Goal: Transaction & Acquisition: Purchase product/service

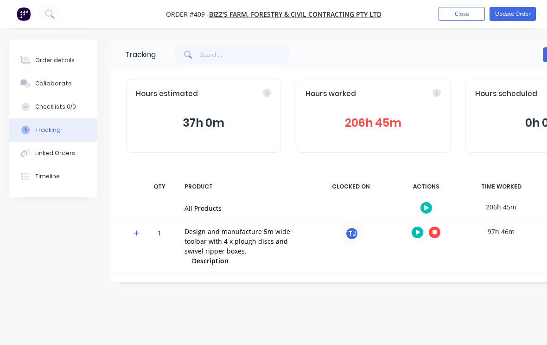
scroll to position [0, 97]
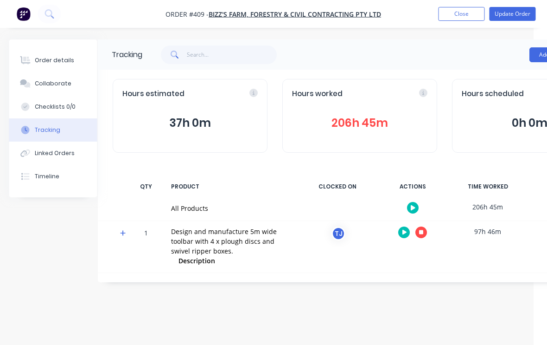
click at [64, 58] on div "Order details" at bounding box center [54, 60] width 39 height 8
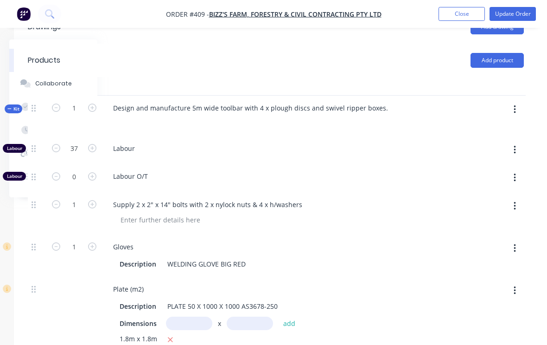
scroll to position [327, 97]
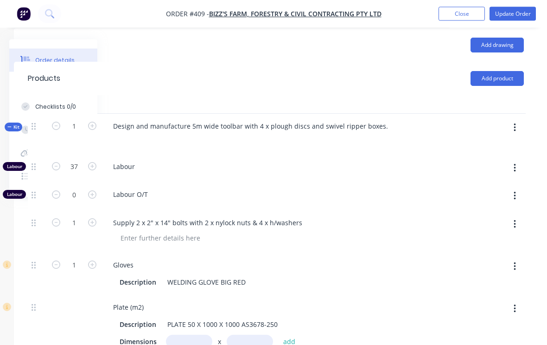
click at [518, 132] on button "button" at bounding box center [515, 128] width 22 height 17
click at [485, 157] on div "Add product to kit" at bounding box center [481, 151] width 71 height 13
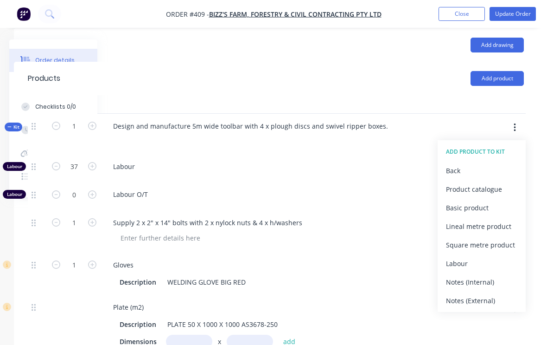
click at [493, 195] on div "Product catalogue" at bounding box center [481, 188] width 71 height 13
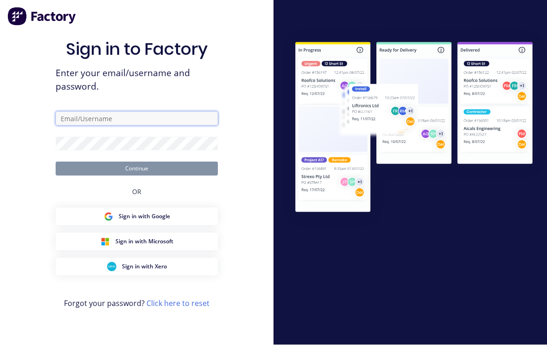
click at [160, 126] on input "text" at bounding box center [137, 119] width 162 height 14
type input "[EMAIL_ADDRESS][DOMAIN_NAME]"
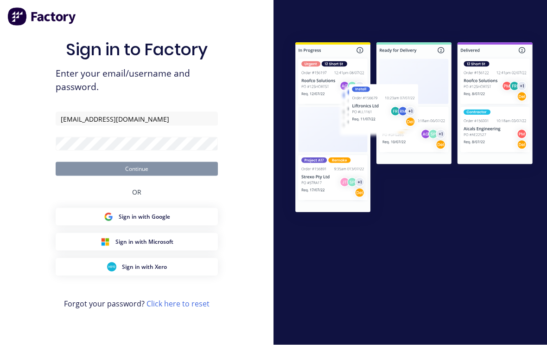
click at [137, 175] on button "Continue" at bounding box center [137, 169] width 162 height 14
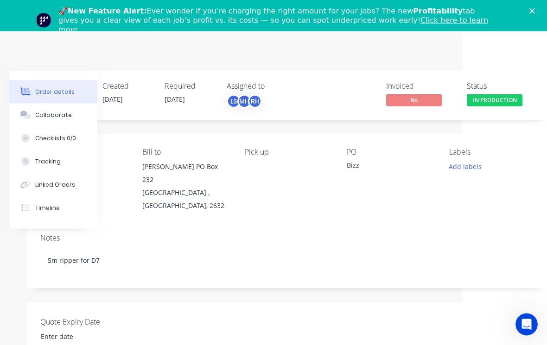
scroll to position [0, 79]
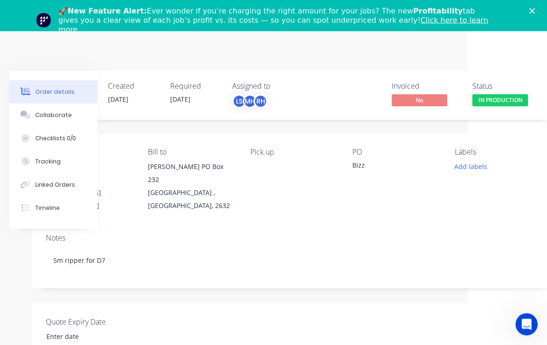
click at [531, 12] on polygon "Close" at bounding box center [533, 11] width 6 height 6
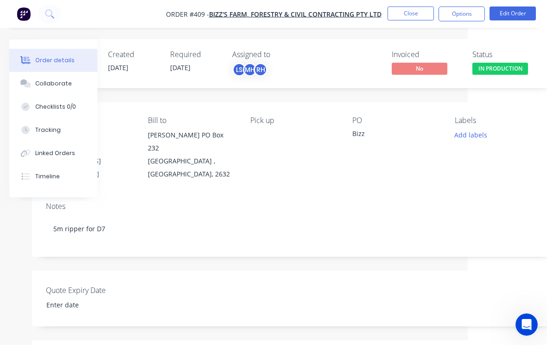
click at [520, 13] on button "Edit Order" at bounding box center [513, 13] width 46 height 14
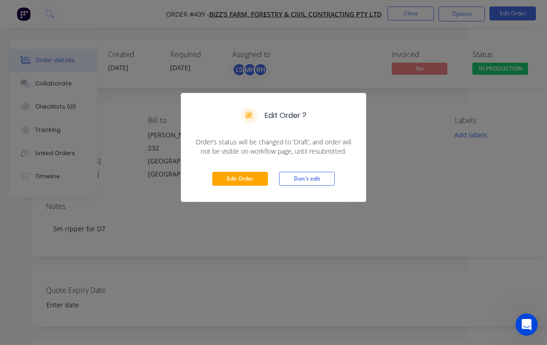
click at [252, 178] on button "Edit Order" at bounding box center [240, 179] width 56 height 14
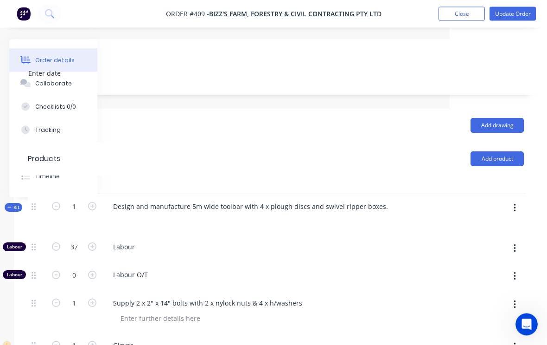
scroll to position [247, 97]
click at [515, 210] on icon "button" at bounding box center [515, 208] width 2 height 8
click at [486, 239] on div "Add product to kit" at bounding box center [481, 231] width 71 height 13
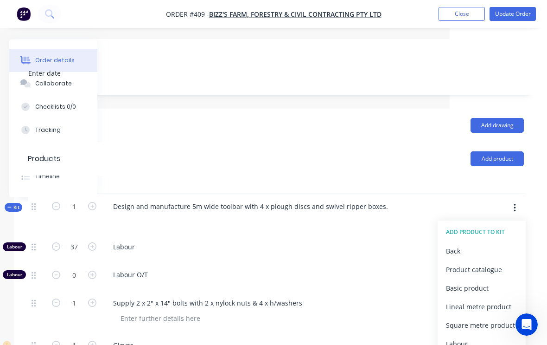
click at [493, 275] on div "Product catalogue" at bounding box center [481, 269] width 71 height 13
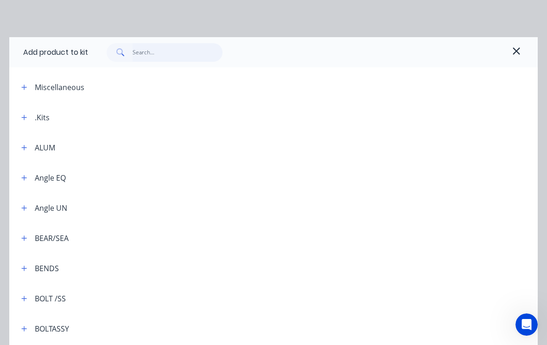
click at [172, 48] on input "text" at bounding box center [178, 52] width 90 height 19
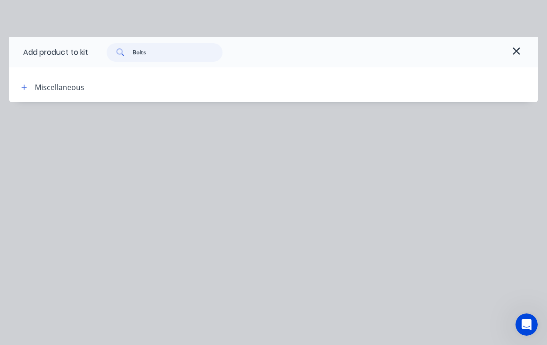
type input "Bolt"
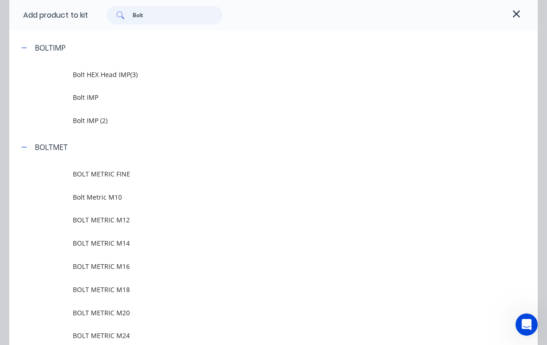
scroll to position [283, 0]
click at [97, 97] on span "Bolt IMP" at bounding box center [259, 96] width 373 height 10
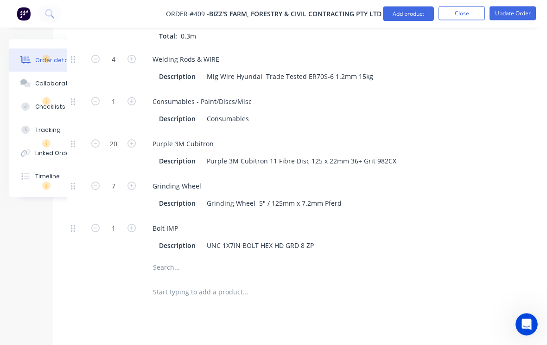
scroll to position [1357, 58]
click at [136, 232] on button "button" at bounding box center [132, 227] width 12 height 10
click at [133, 232] on icon "button" at bounding box center [132, 228] width 8 height 8
click at [134, 232] on icon "button" at bounding box center [132, 228] width 8 height 8
type input "4"
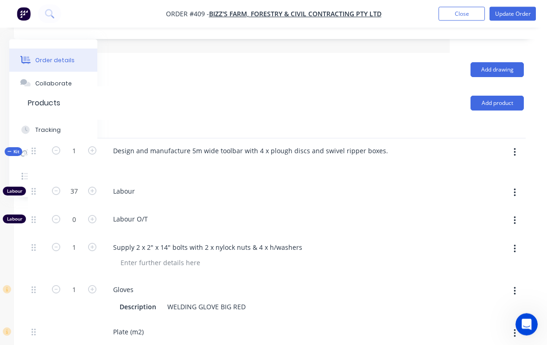
scroll to position [302, 97]
click at [518, 158] on button "button" at bounding box center [515, 152] width 22 height 17
click at [482, 183] on div "Add product to kit" at bounding box center [481, 176] width 71 height 13
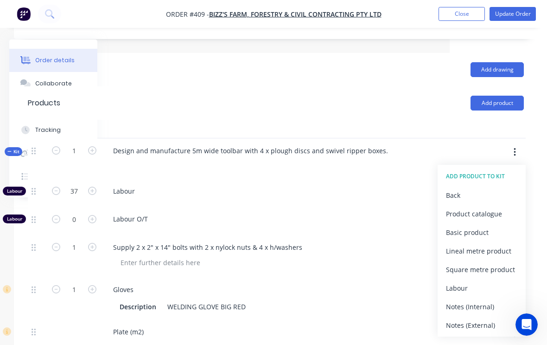
click at [491, 218] on div "Product catalogue" at bounding box center [481, 213] width 71 height 13
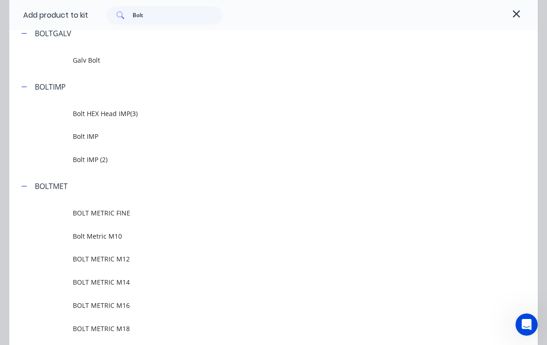
scroll to position [245, 0]
click at [167, 16] on input "Bolt" at bounding box center [178, 15] width 90 height 19
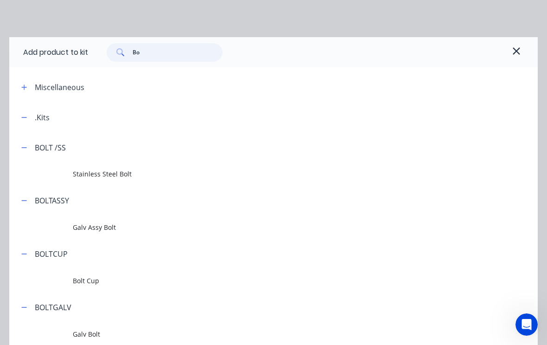
type input "B"
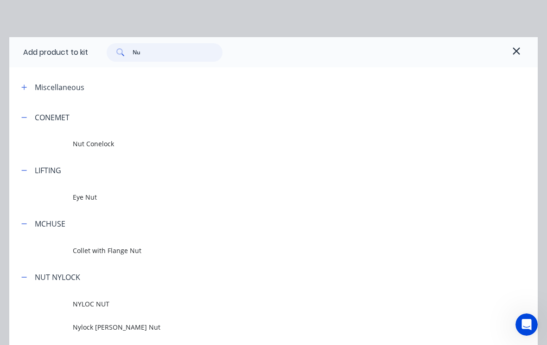
type input "Nut"
click at [104, 148] on span "Nut Conelock" at bounding box center [259, 144] width 373 height 10
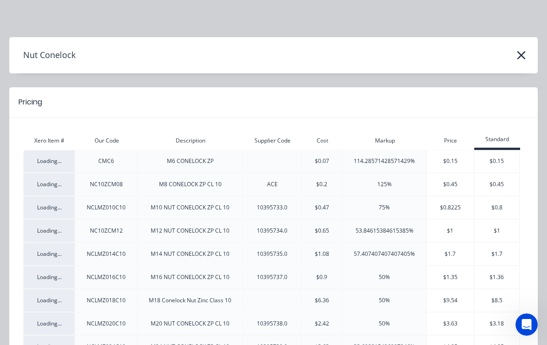
scroll to position [0, 0]
click at [526, 51] on icon "button" at bounding box center [522, 55] width 10 height 13
click at [517, 59] on icon "button" at bounding box center [522, 55] width 10 height 13
click at [522, 52] on icon "button" at bounding box center [522, 55] width 10 height 13
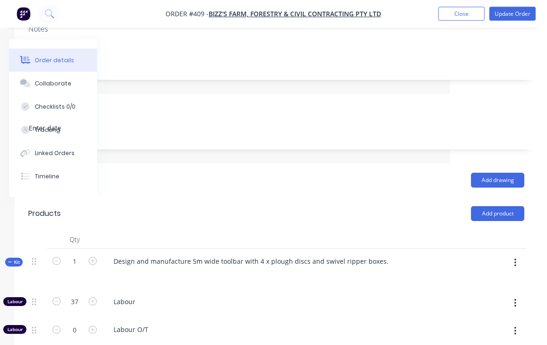
scroll to position [192, 97]
click at [521, 263] on button "button" at bounding box center [516, 262] width 22 height 17
click at [493, 294] on div "Add product to kit" at bounding box center [482, 286] width 71 height 13
click at [497, 331] on div "Product catalogue" at bounding box center [482, 323] width 71 height 13
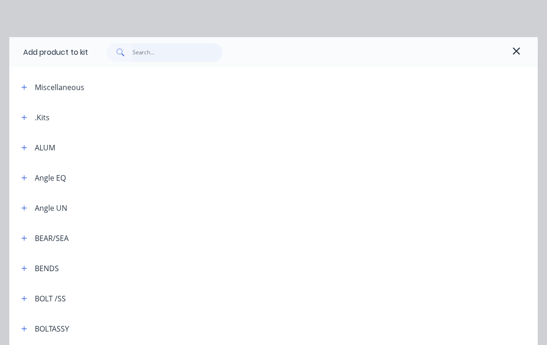
click at [169, 55] on input "text" at bounding box center [178, 52] width 90 height 19
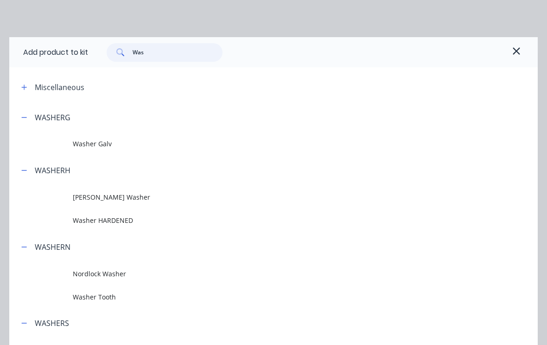
type input "Wash"
click at [122, 220] on span "Washer HARDENED" at bounding box center [259, 220] width 373 height 10
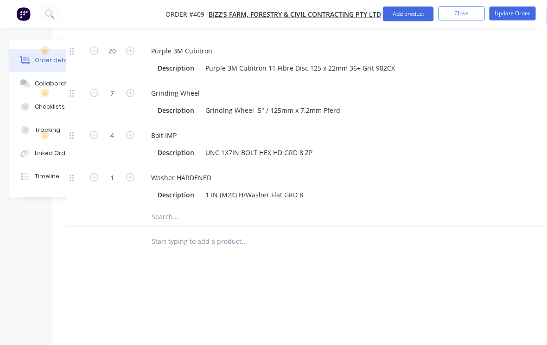
scroll to position [1450, 59]
click at [131, 181] on icon "button" at bounding box center [130, 177] width 8 height 8
click at [133, 181] on icon "button" at bounding box center [130, 177] width 8 height 8
click at [128, 181] on icon "button" at bounding box center [130, 177] width 8 height 8
click at [132, 181] on icon "button" at bounding box center [130, 177] width 8 height 8
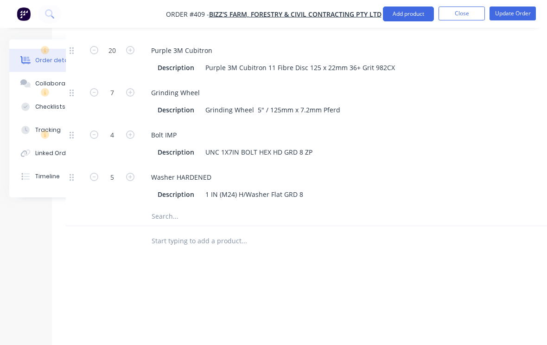
click at [131, 181] on icon "button" at bounding box center [130, 177] width 8 height 8
type input "6"
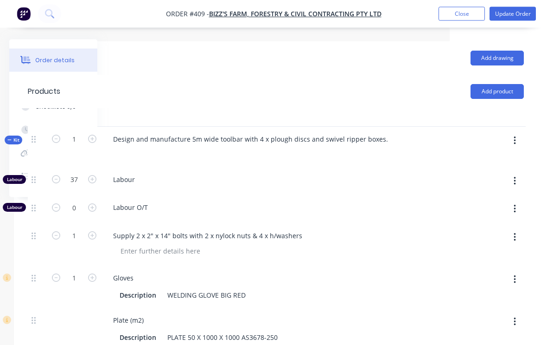
click at [517, 147] on button "button" at bounding box center [515, 141] width 22 height 17
click at [496, 171] on div "Add product to kit" at bounding box center [481, 164] width 71 height 13
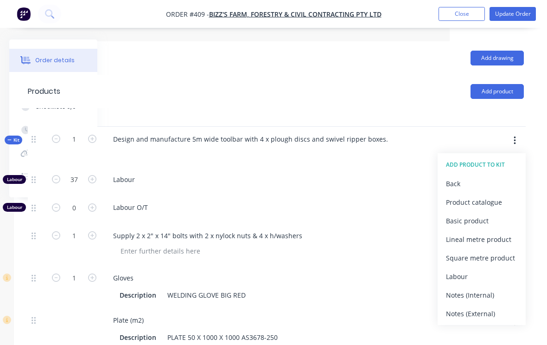
click at [494, 206] on div "Product catalogue" at bounding box center [481, 201] width 71 height 13
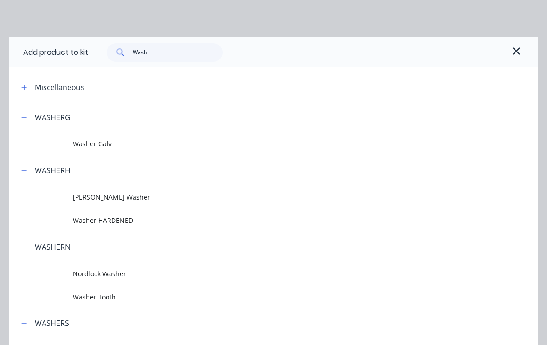
click at [130, 217] on span "Washer HARDENED" at bounding box center [259, 220] width 373 height 10
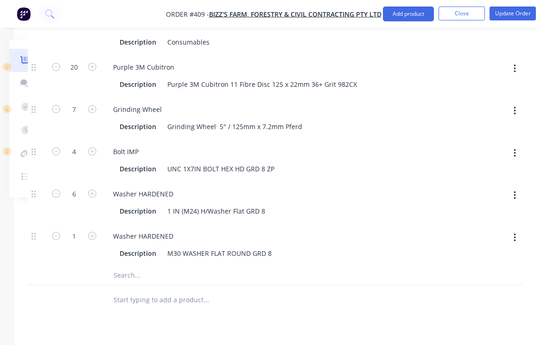
scroll to position [1560, 97]
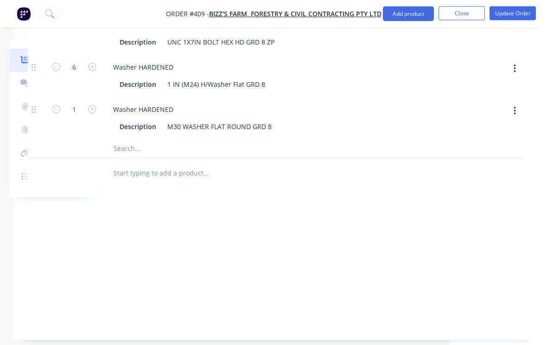
click at [94, 113] on icon "button" at bounding box center [92, 109] width 8 height 8
click at [94, 112] on icon "button" at bounding box center [92, 109] width 8 height 8
click at [95, 111] on icon "button" at bounding box center [92, 109] width 8 height 8
click at [96, 111] on icon "button" at bounding box center [92, 109] width 8 height 8
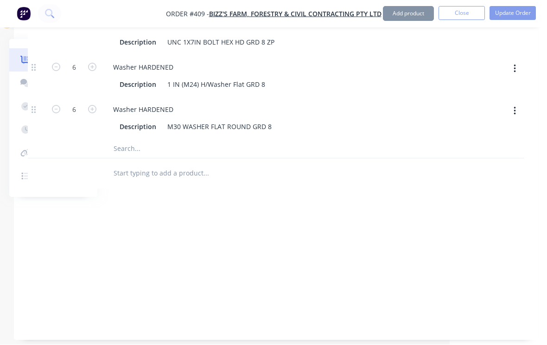
click at [96, 111] on icon "button" at bounding box center [92, 109] width 8 height 8
click at [97, 110] on button "button" at bounding box center [92, 109] width 12 height 10
click at [96, 110] on icon "button" at bounding box center [92, 109] width 8 height 8
click at [96, 111] on icon "button" at bounding box center [92, 109] width 8 height 8
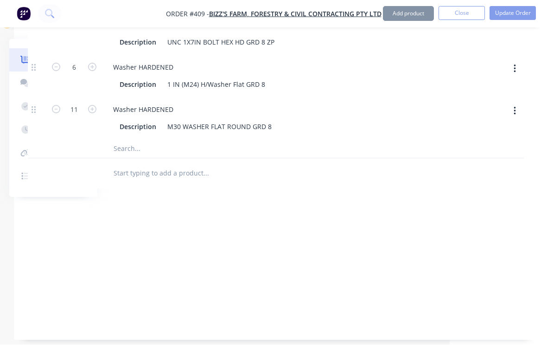
click at [96, 111] on icon "button" at bounding box center [92, 109] width 8 height 8
type input "12"
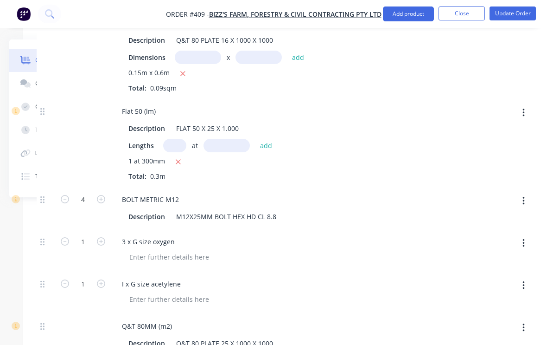
scroll to position [698, 89]
click at [518, 16] on button "Update Order" at bounding box center [513, 13] width 46 height 14
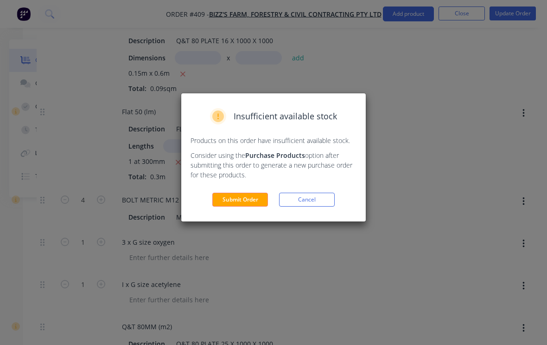
click at [249, 197] on button "Submit Order" at bounding box center [240, 200] width 56 height 14
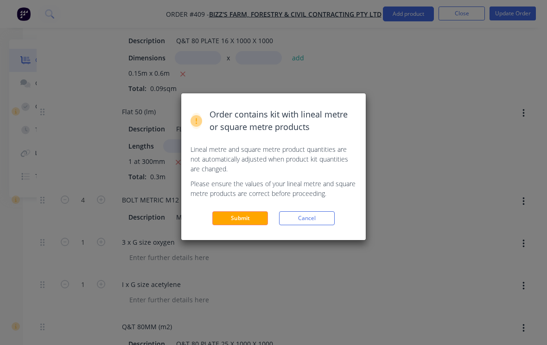
click at [249, 217] on button "Submit" at bounding box center [240, 218] width 56 height 14
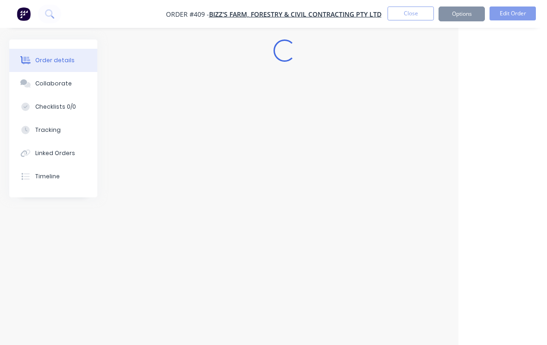
scroll to position [15, 89]
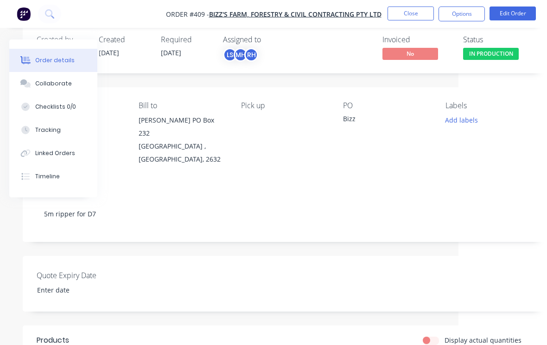
click at [45, 135] on button "Tracking" at bounding box center [53, 129] width 88 height 23
